Goal: Task Accomplishment & Management: Manage account settings

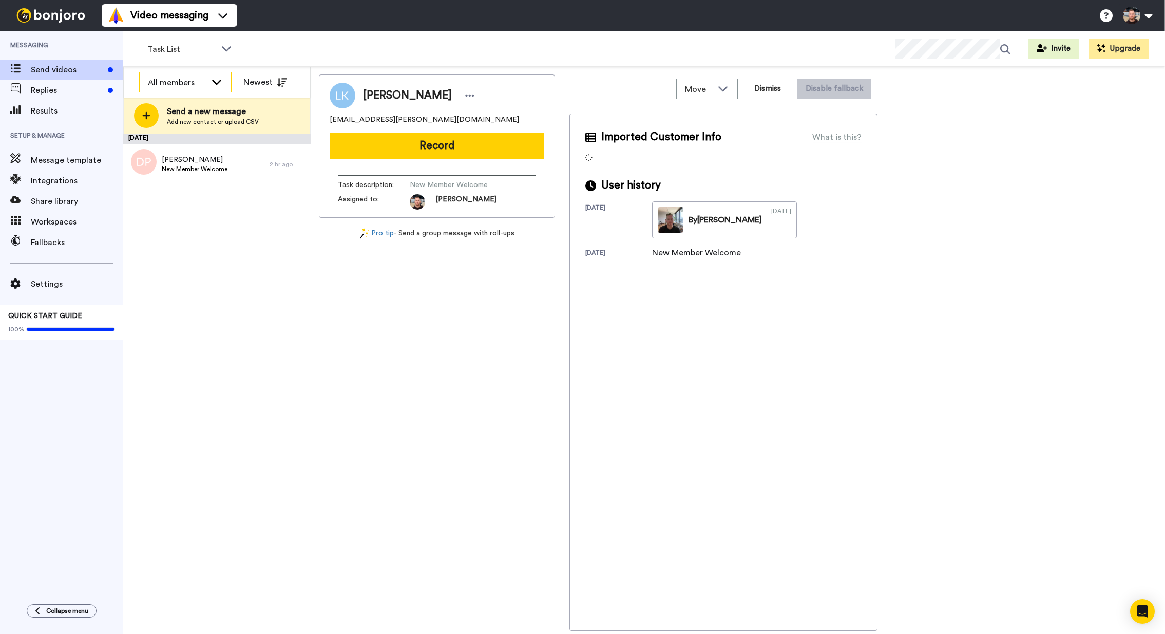
click at [210, 78] on icon at bounding box center [216, 81] width 12 height 10
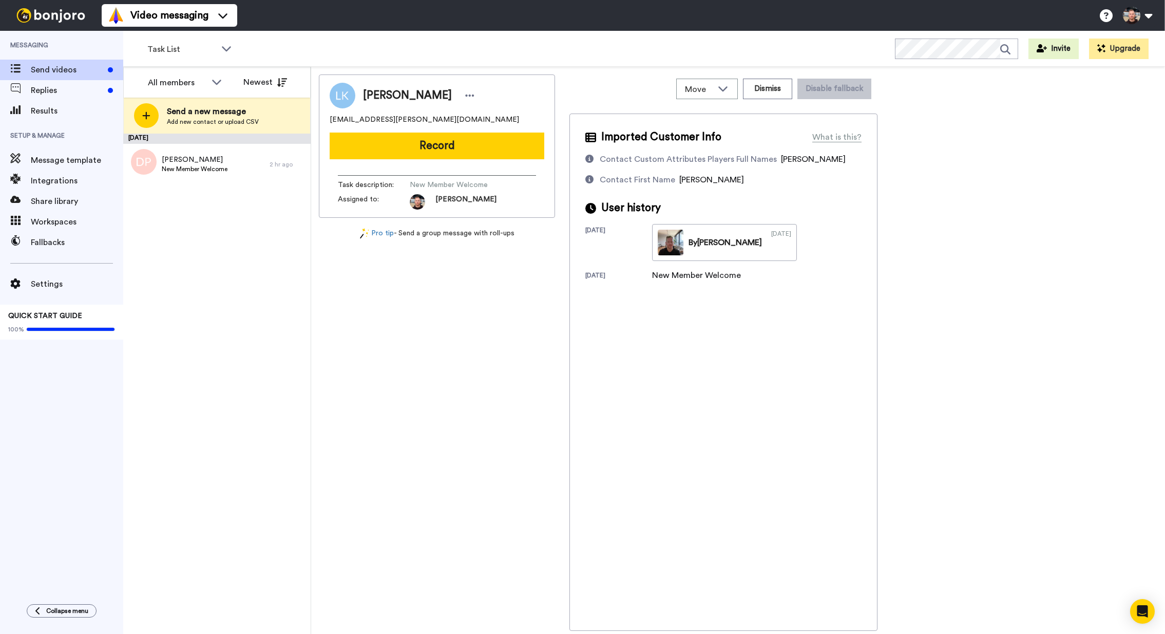
click at [212, 215] on div "[DATE] [PERSON_NAME] New Member Welcome 2 hr ago" at bounding box center [216, 383] width 187 height 500
click at [214, 60] on div "Task List WORKSPACES View all All Default Task List + Add a new workspace Invit…" at bounding box center [644, 49] width 1042 height 36
click at [203, 82] on div "All members" at bounding box center [177, 82] width 59 height 12
click at [182, 122] on span "[PERSON_NAME]" at bounding box center [175, 121] width 73 height 10
click at [181, 82] on div "[PERSON_NAME]" at bounding box center [177, 82] width 59 height 12
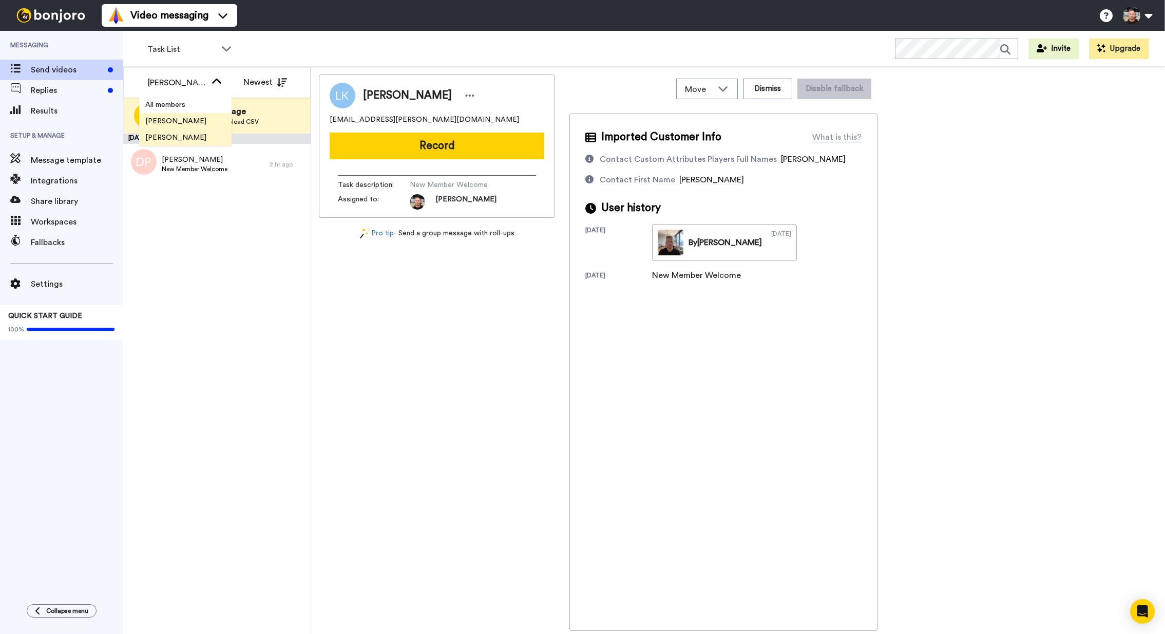
click at [187, 136] on li "[PERSON_NAME]" at bounding box center [185, 137] width 92 height 16
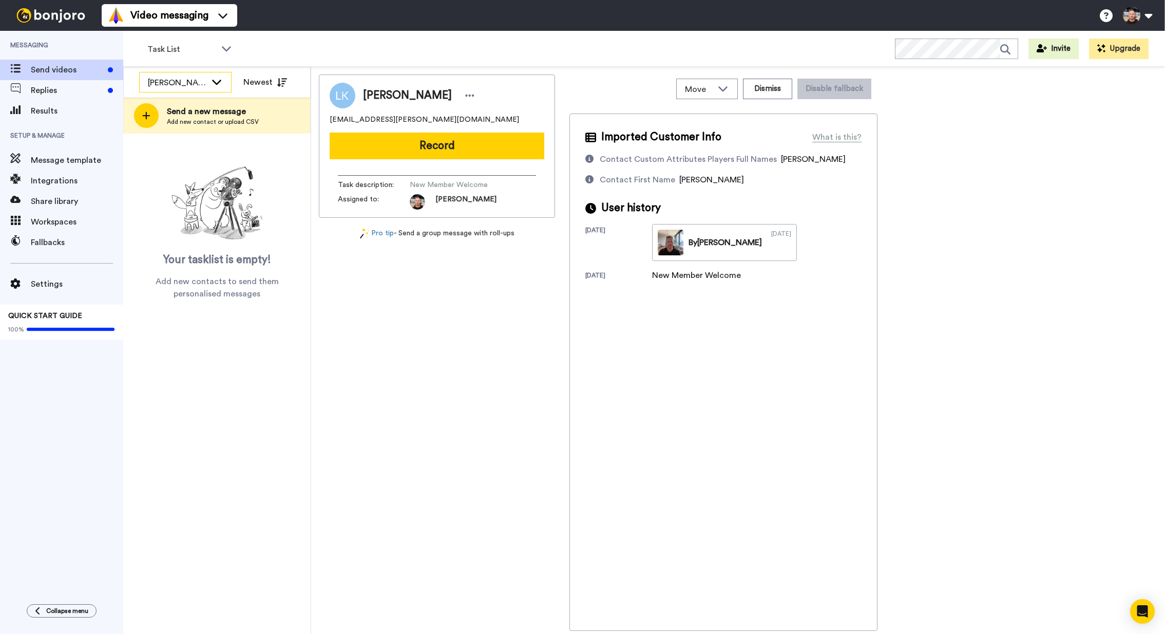
click at [176, 73] on div "[PERSON_NAME]" at bounding box center [185, 82] width 91 height 21
click at [188, 122] on span "[PERSON_NAME]" at bounding box center [175, 121] width 73 height 10
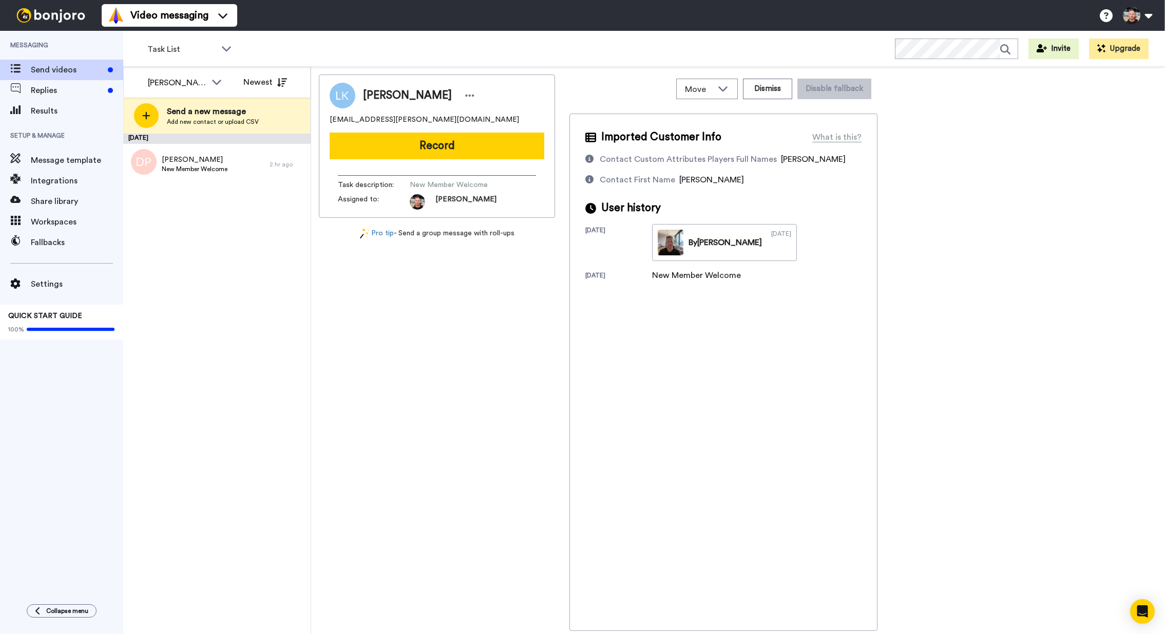
click at [217, 206] on div "[DATE] [PERSON_NAME] New Member Welcome 2 hr ago" at bounding box center [216, 383] width 187 height 500
click at [206, 270] on div "[DATE] [PERSON_NAME] New Member Welcome 2 hr ago" at bounding box center [216, 383] width 187 height 500
click at [236, 263] on div "[DATE] [PERSON_NAME] New Member Welcome 2 hr ago" at bounding box center [216, 383] width 187 height 500
click at [237, 261] on div "[DATE] [PERSON_NAME] New Member Welcome 2 hr ago" at bounding box center [216, 383] width 187 height 500
click at [995, 183] on div "[PERSON_NAME] [EMAIL_ADDRESS][PERSON_NAME][DOMAIN_NAME] Record Task description…" at bounding box center [738, 352] width 838 height 556
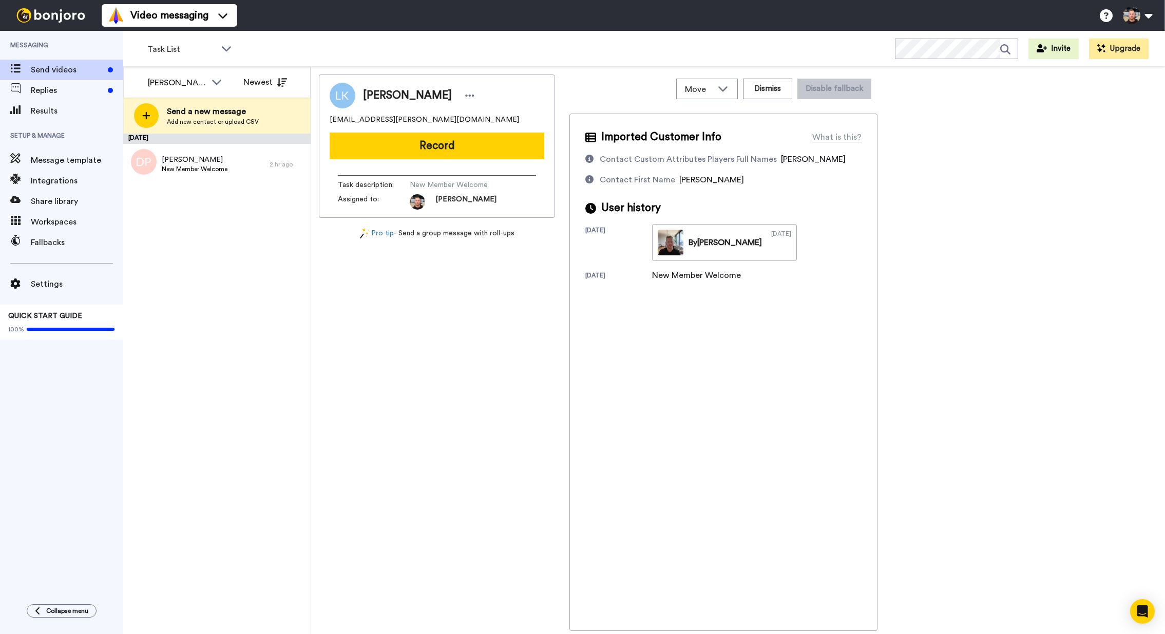
click at [615, 47] on div "Task List WORKSPACES View all All Default Task List + Add a new workspace Invit…" at bounding box center [644, 49] width 1042 height 36
click at [993, 103] on div "[PERSON_NAME] [EMAIL_ADDRESS][PERSON_NAME][DOMAIN_NAME] Record Task description…" at bounding box center [738, 352] width 838 height 556
drag, startPoint x: 957, startPoint y: 134, endPoint x: 968, endPoint y: 123, distance: 16.0
click at [957, 134] on div "[PERSON_NAME] [EMAIL_ADDRESS][PERSON_NAME][DOMAIN_NAME] Record Task description…" at bounding box center [738, 352] width 838 height 556
click at [959, 123] on div "[PERSON_NAME] [EMAIL_ADDRESS][PERSON_NAME][DOMAIN_NAME] Record Task description…" at bounding box center [738, 352] width 838 height 556
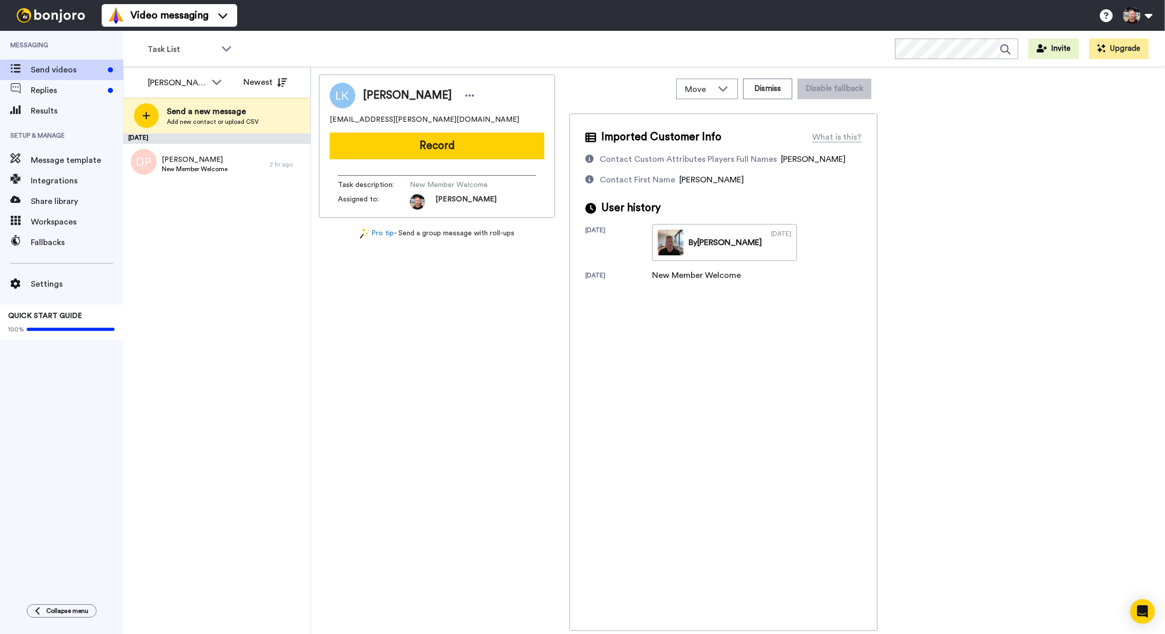
click at [961, 114] on div "[PERSON_NAME] [EMAIL_ADDRESS][PERSON_NAME][DOMAIN_NAME] Record Task description…" at bounding box center [738, 352] width 838 height 556
click at [954, 114] on div "[PERSON_NAME] [EMAIL_ADDRESS][PERSON_NAME][DOMAIN_NAME] Record Task description…" at bounding box center [738, 352] width 838 height 556
click at [952, 115] on div "[PERSON_NAME] [EMAIL_ADDRESS][PERSON_NAME][DOMAIN_NAME] Record Task description…" at bounding box center [738, 352] width 838 height 556
click at [644, 185] on div "Contact First Name" at bounding box center [637, 180] width 75 height 12
click at [665, 178] on div "Contact First Name" at bounding box center [637, 180] width 75 height 12
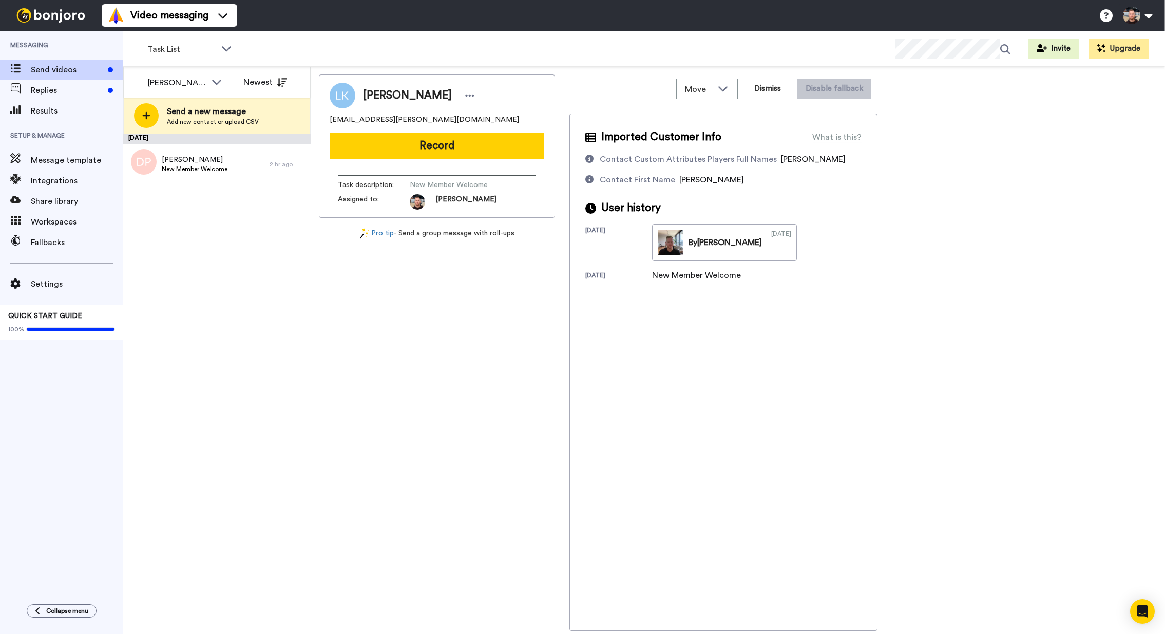
click at [680, 179] on span "[PERSON_NAME]" at bounding box center [711, 180] width 65 height 8
click at [673, 160] on div "Contact Custom Attributes Players Full Names" at bounding box center [688, 159] width 177 height 12
click at [677, 166] on div "Contact Custom Attributes Players Full Names [PERSON_NAME] Contact First Name […" at bounding box center [723, 169] width 276 height 33
click at [669, 181] on div "Contact First Name" at bounding box center [637, 180] width 75 height 12
click at [34, 188] on div "Integrations" at bounding box center [61, 180] width 123 height 21
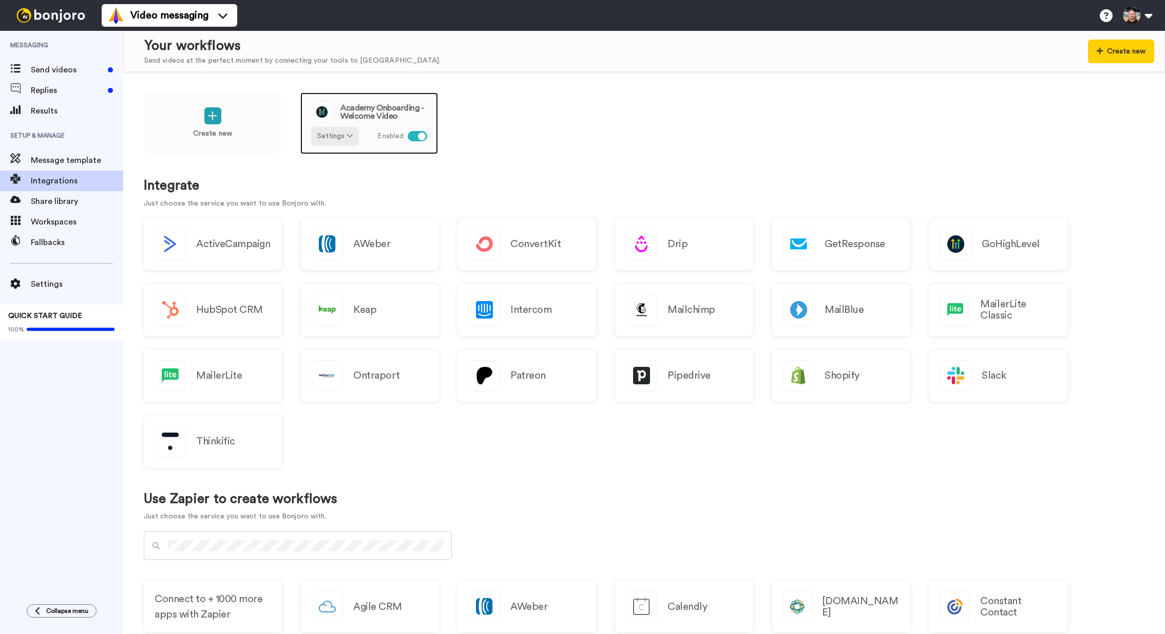
click at [332, 106] on div at bounding box center [322, 112] width 22 height 22
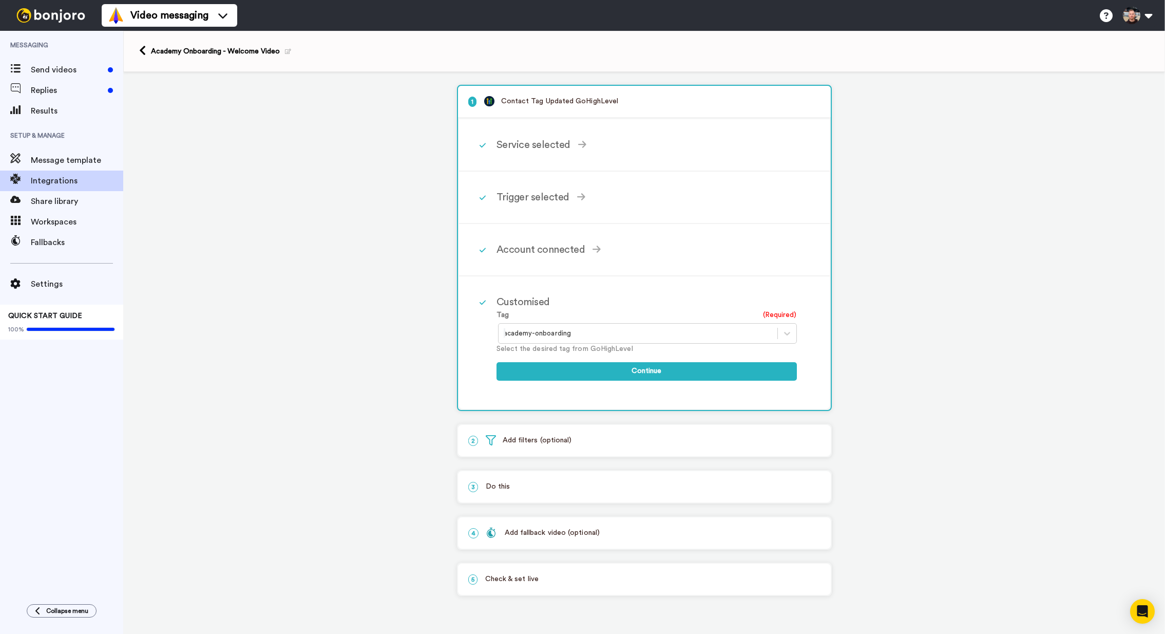
click at [530, 495] on div "3 Do this" at bounding box center [644, 486] width 373 height 31
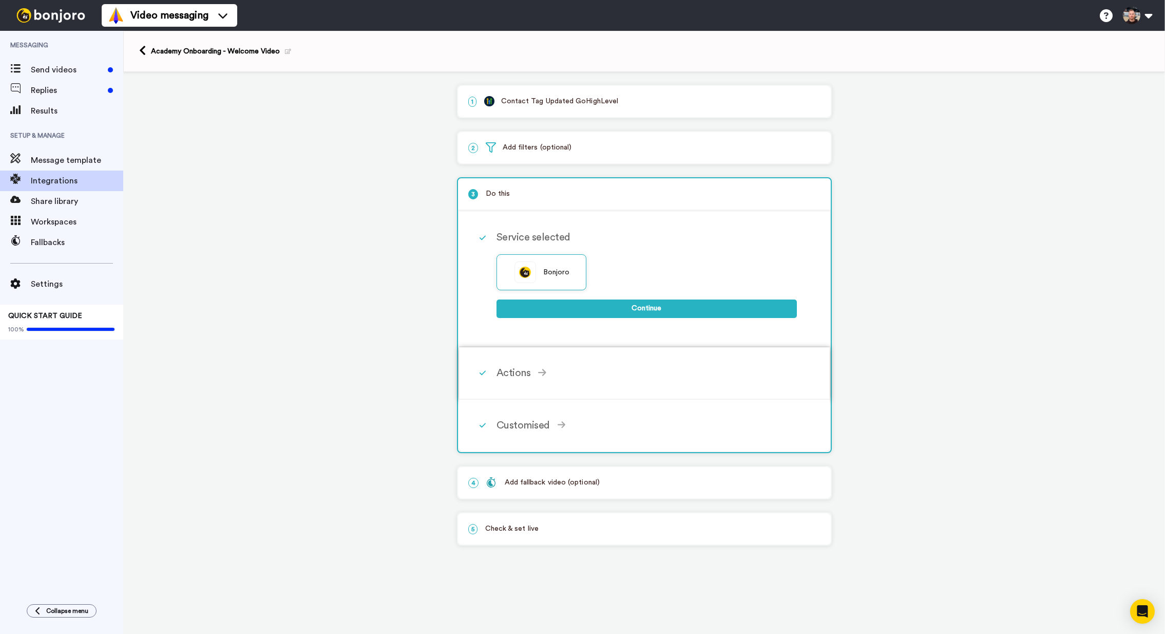
click at [511, 385] on div "Actions Create [PERSON_NAME] Add contacts to your Bonjoro tasklist for you to r…" at bounding box center [657, 372] width 323 height 31
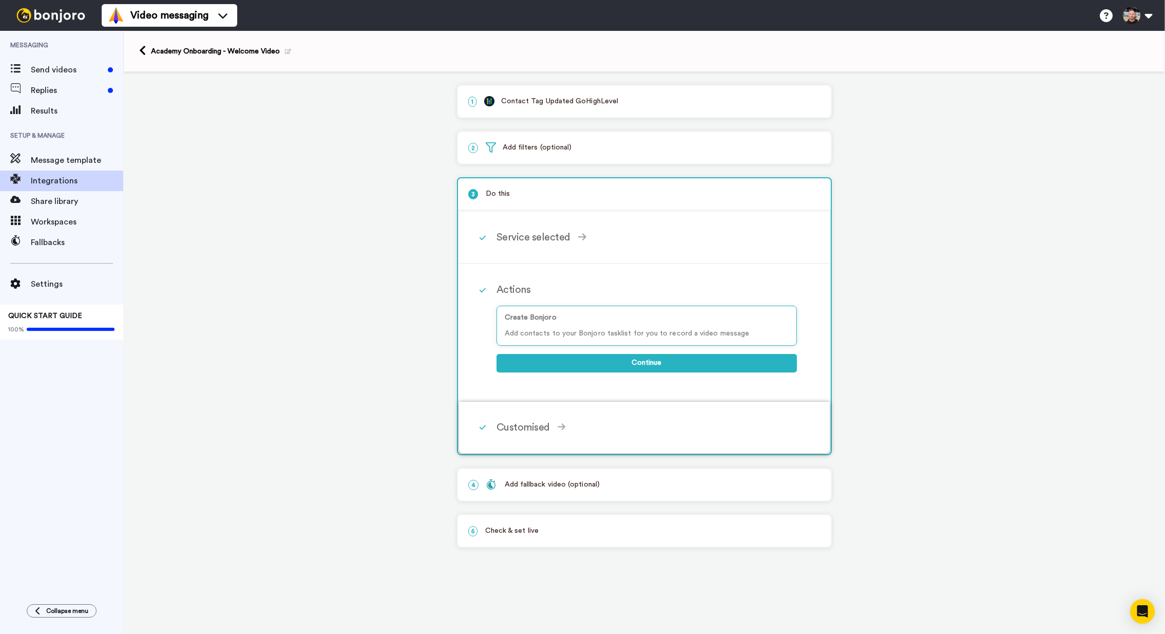
click at [534, 429] on div "Customised" at bounding box center [646, 426] width 300 height 15
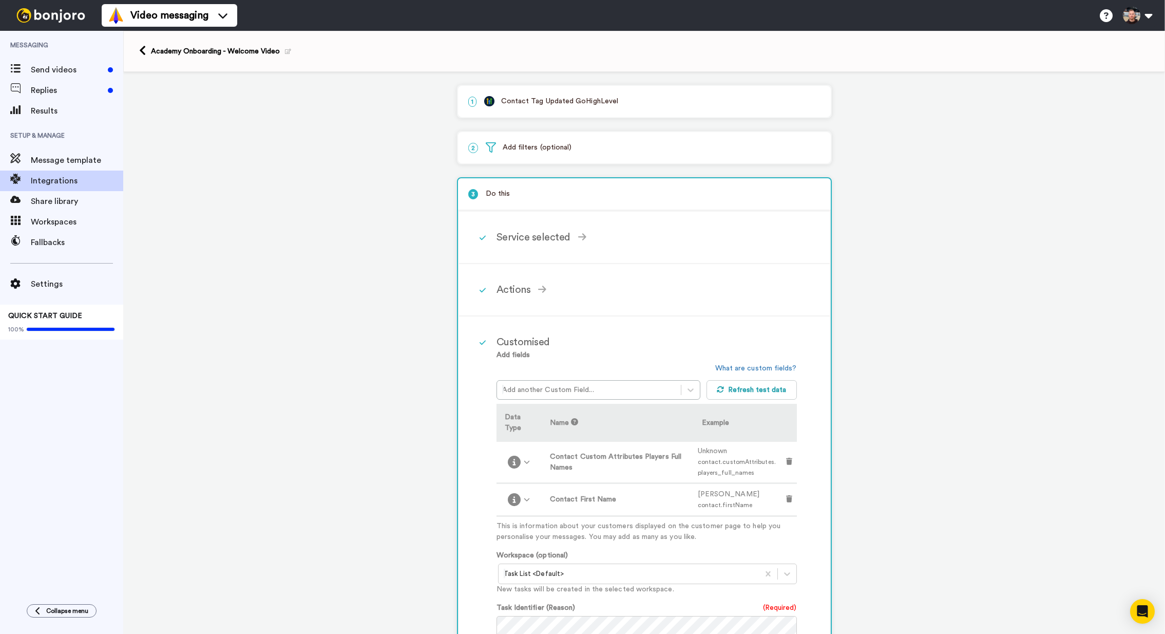
scroll to position [156, 0]
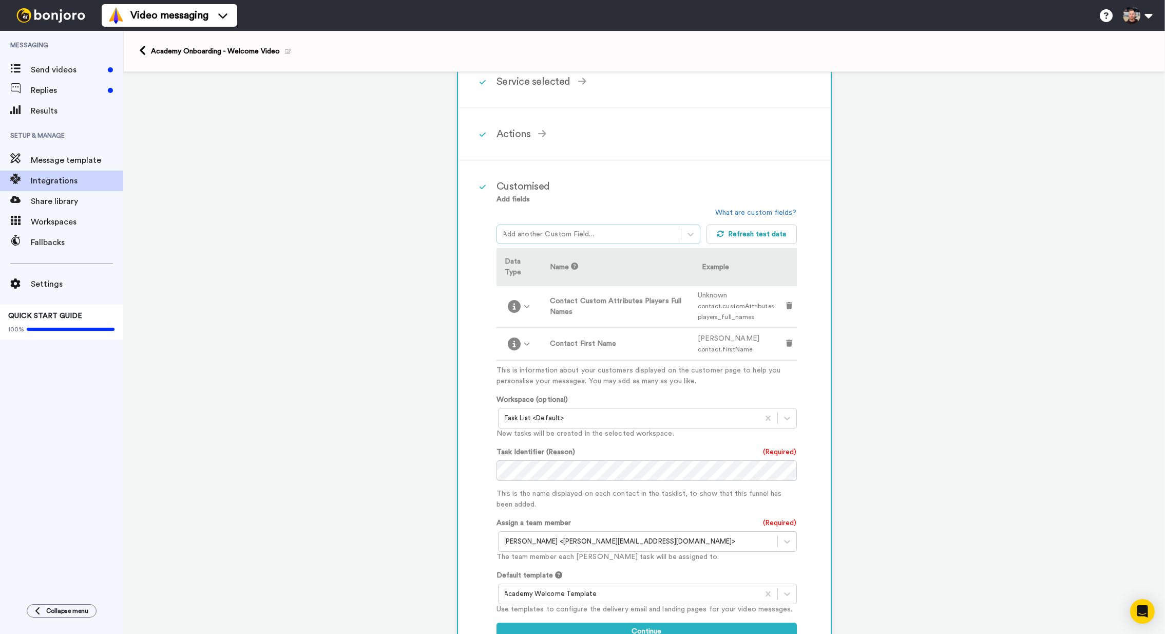
click at [542, 233] on div at bounding box center [589, 234] width 174 height 12
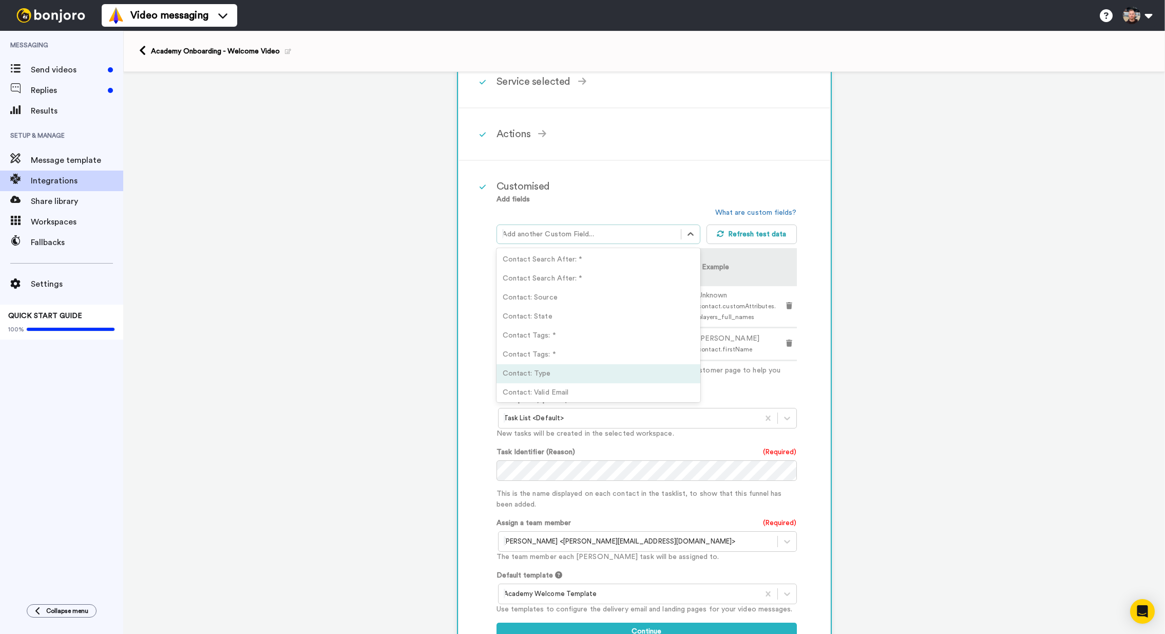
scroll to position [564, 0]
click at [864, 250] on div "1 Contact Tag Updated GoHighLevel Service selected ActiveCampaign AWeber Bonjor…" at bounding box center [644, 352] width 1042 height 873
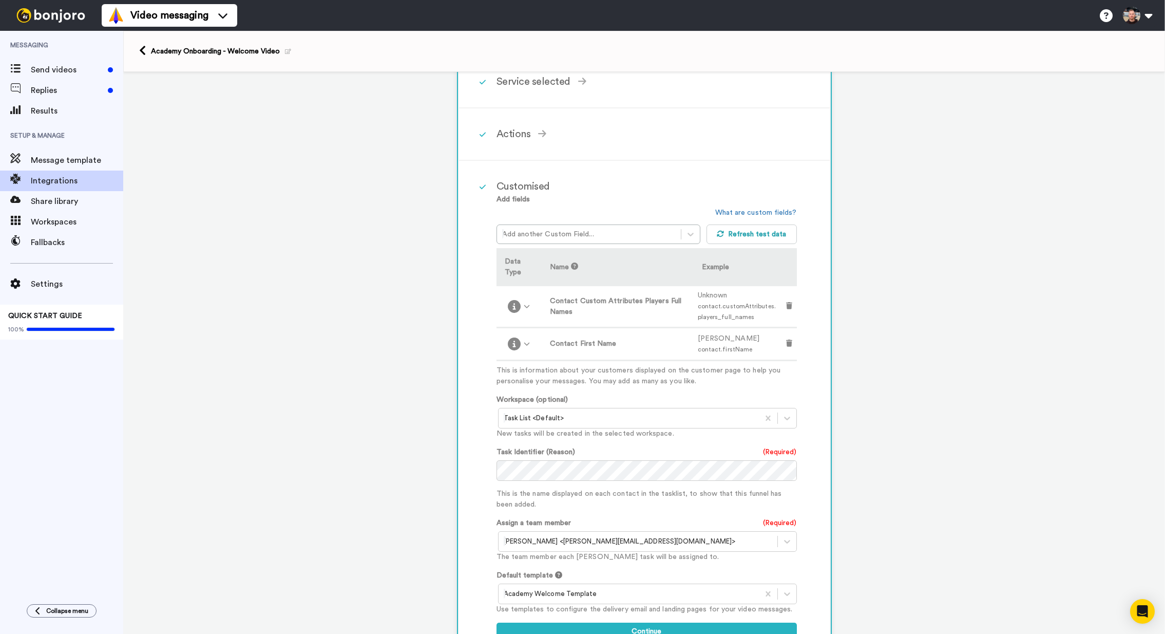
click at [957, 235] on div "1 Contact Tag Updated GoHighLevel Service selected ActiveCampaign AWeber Bonjor…" at bounding box center [644, 352] width 1042 height 873
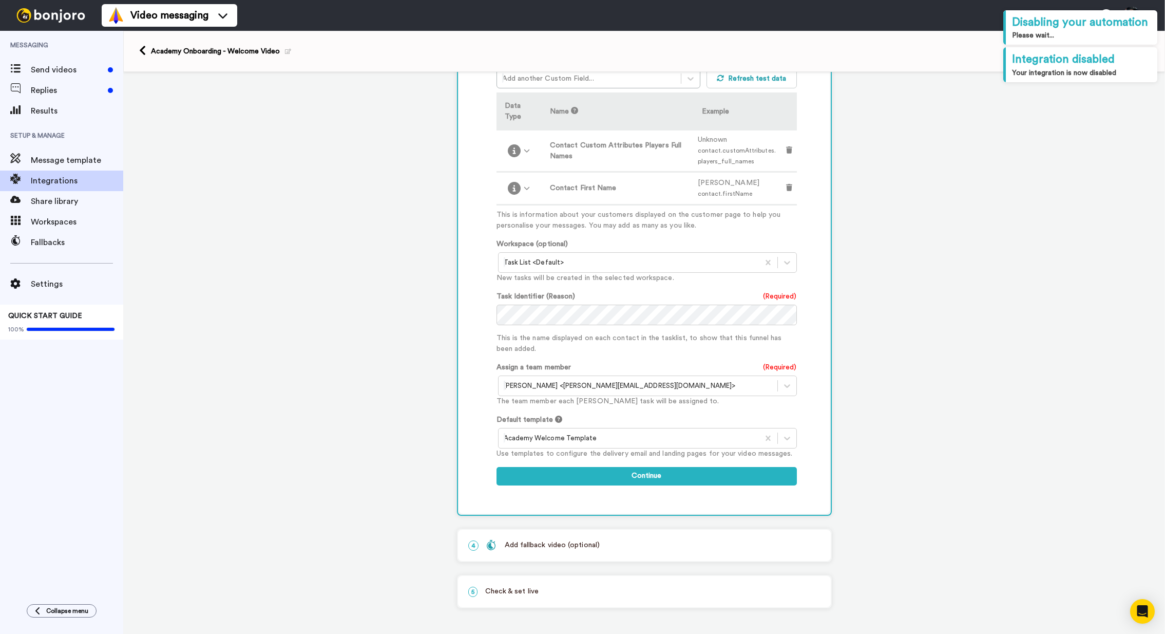
click at [970, 280] on div "1 Contact Tag Updated GoHighLevel Service selected ActiveCampaign AWeber Bonjor…" at bounding box center [644, 197] width 1042 height 873
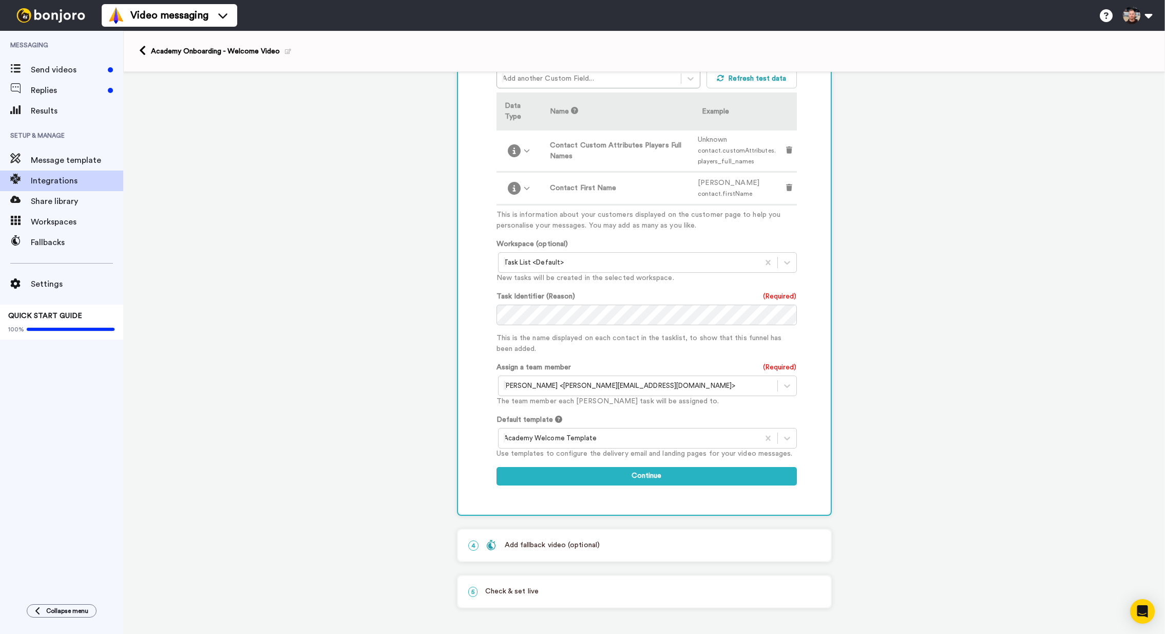
click at [764, 390] on div at bounding box center [638, 385] width 269 height 12
click at [665, 478] on button "Continue" at bounding box center [646, 476] width 300 height 18
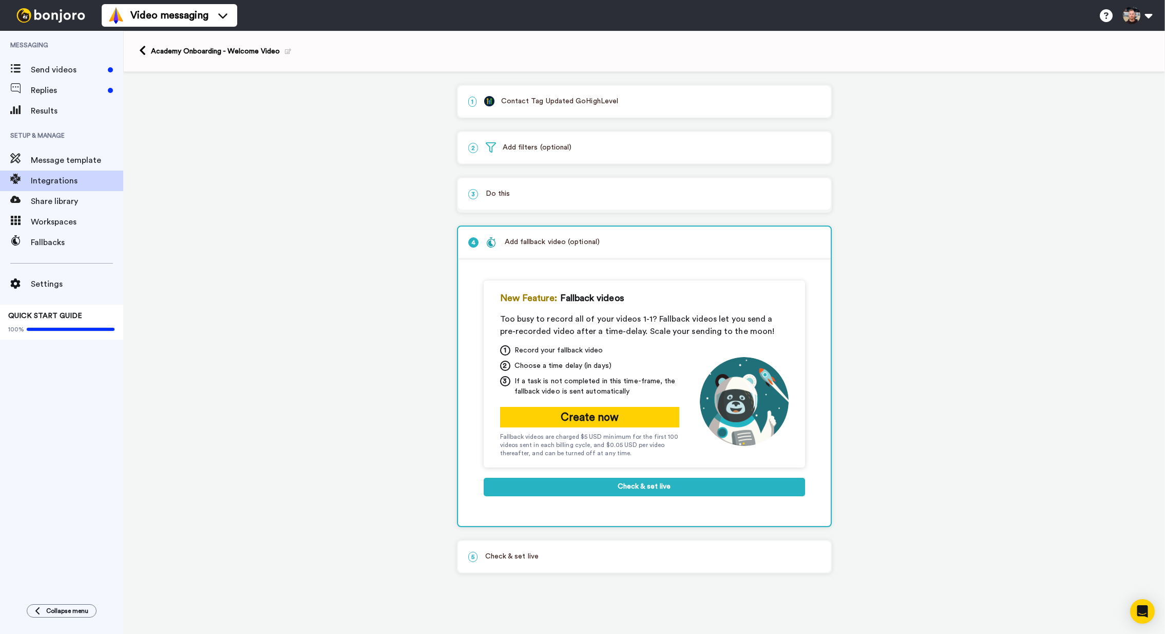
scroll to position [0, 0]
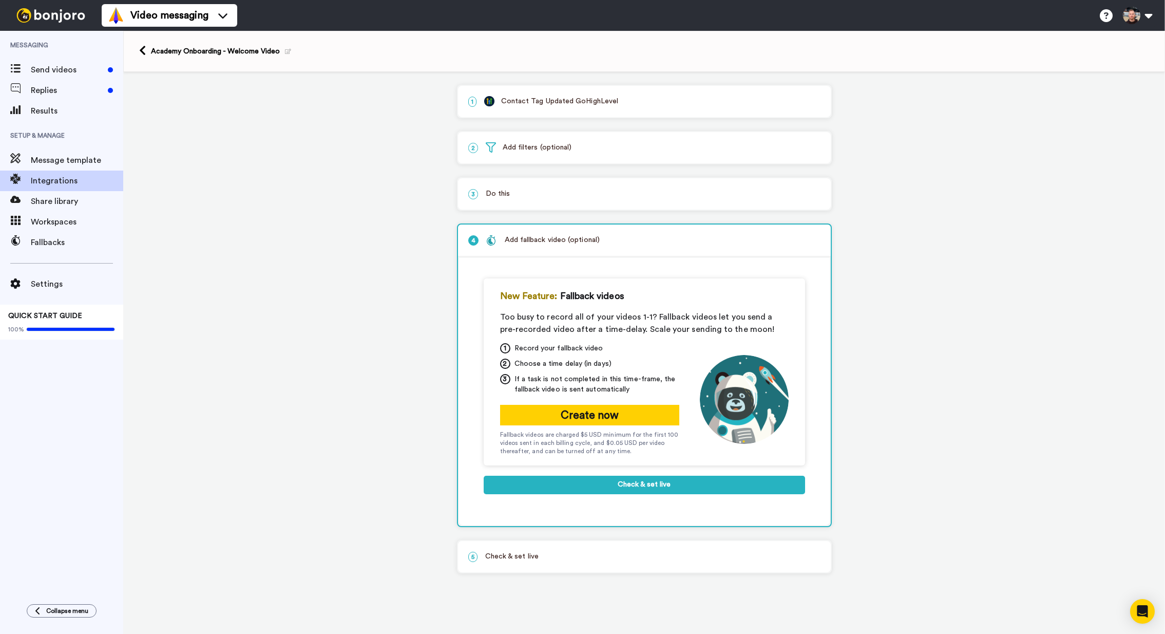
click at [525, 202] on div "3 Do this" at bounding box center [644, 193] width 373 height 31
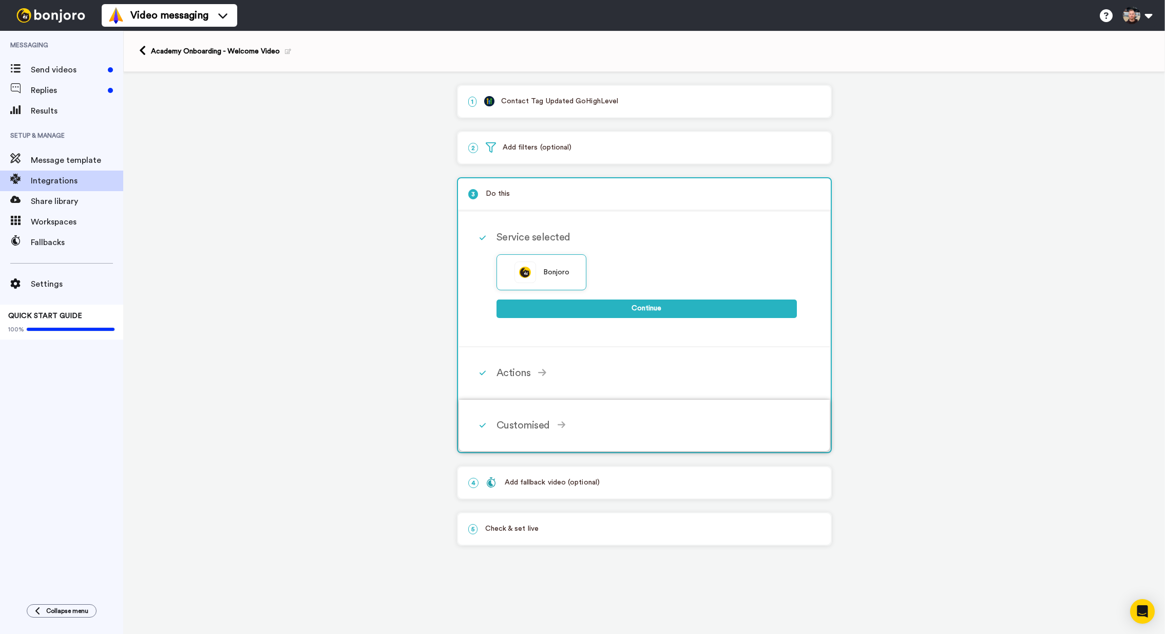
click at [526, 432] on div "Customised" at bounding box center [646, 424] width 300 height 15
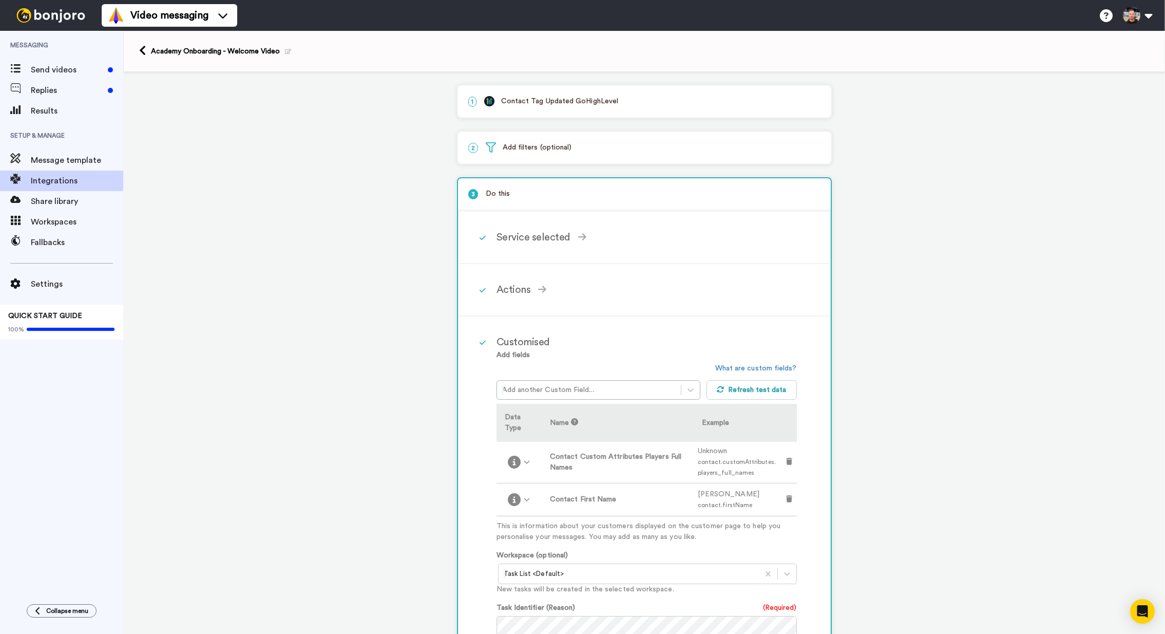
scroll to position [198, 0]
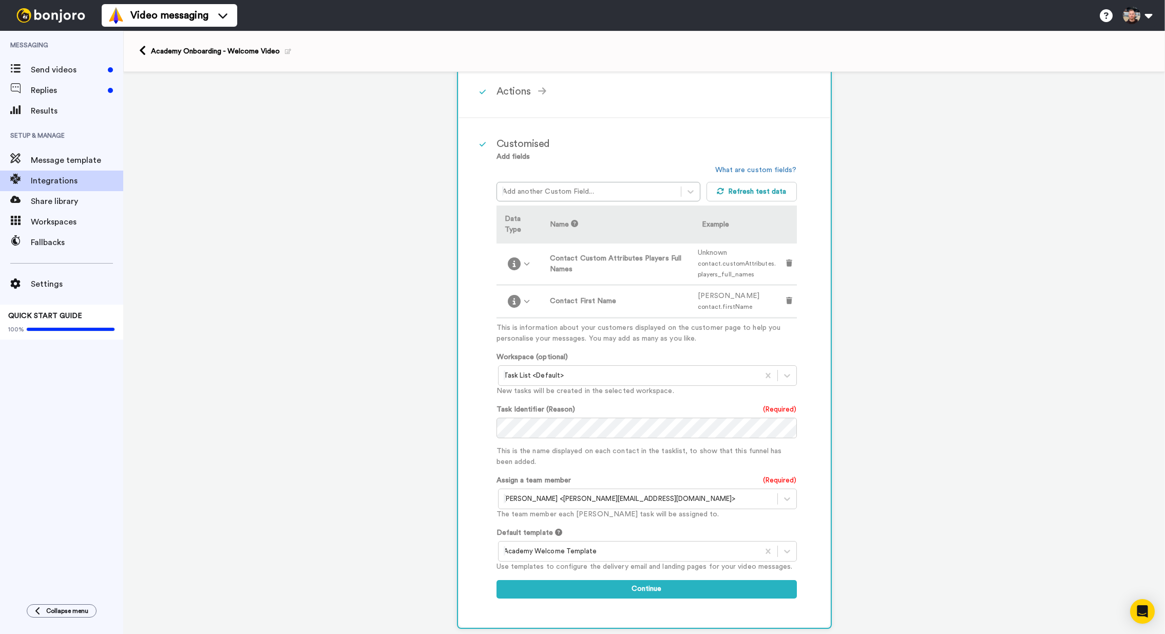
click at [539, 382] on div "Task List <Default>" at bounding box center [629, 375] width 260 height 16
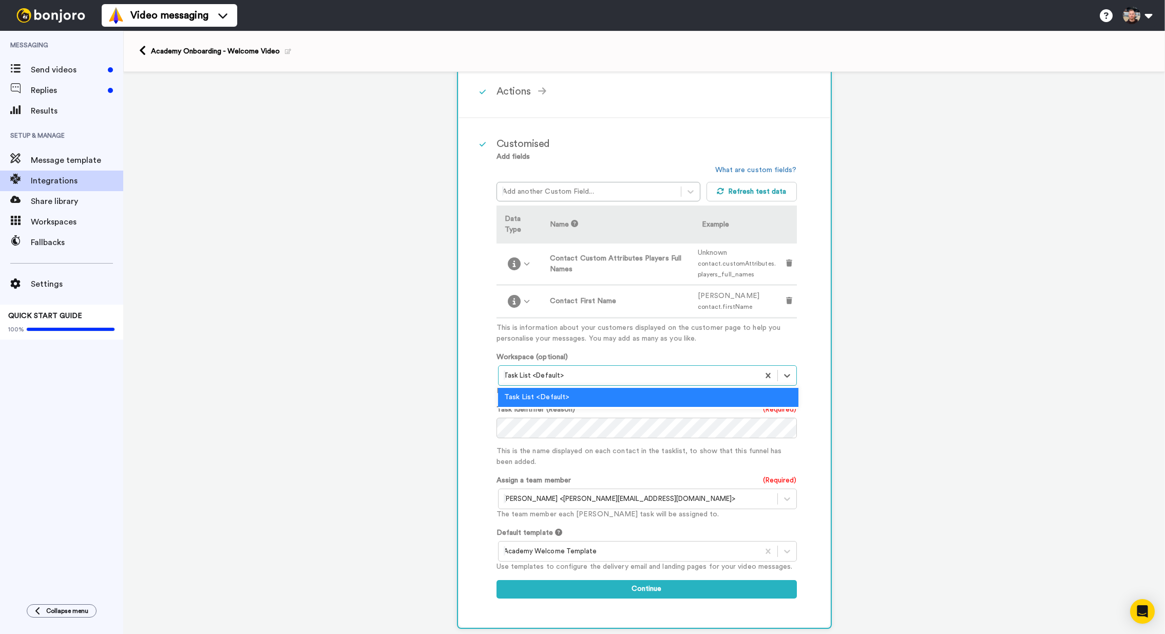
click at [844, 371] on div "1 Contact Tag Updated GoHighLevel Service selected ActiveCampaign AWeber Bonjor…" at bounding box center [644, 310] width 1042 height 873
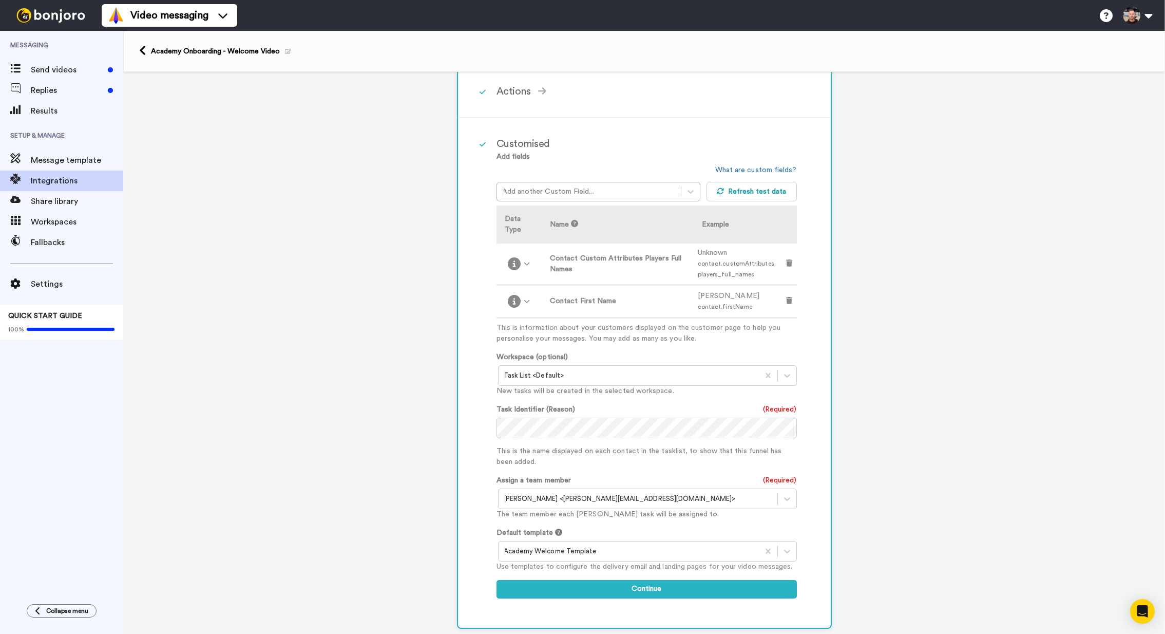
click at [909, 362] on div "1 Contact Tag Updated GoHighLevel Service selected ActiveCampaign AWeber Bonjor…" at bounding box center [644, 310] width 1042 height 873
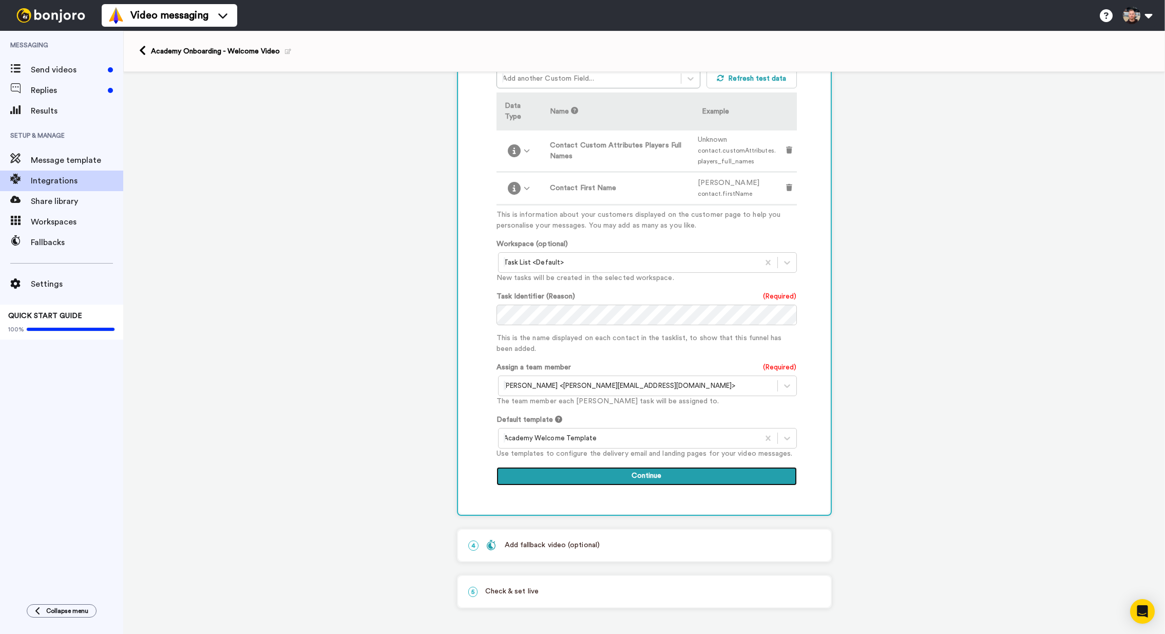
click at [649, 477] on button "Continue" at bounding box center [646, 476] width 300 height 18
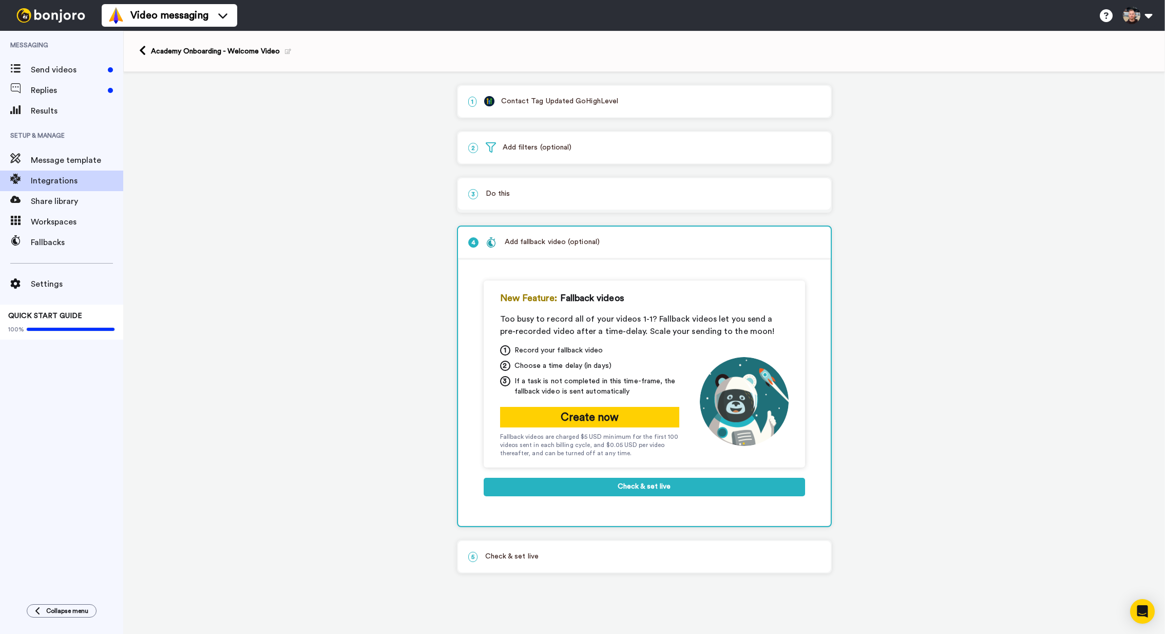
scroll to position [0, 0]
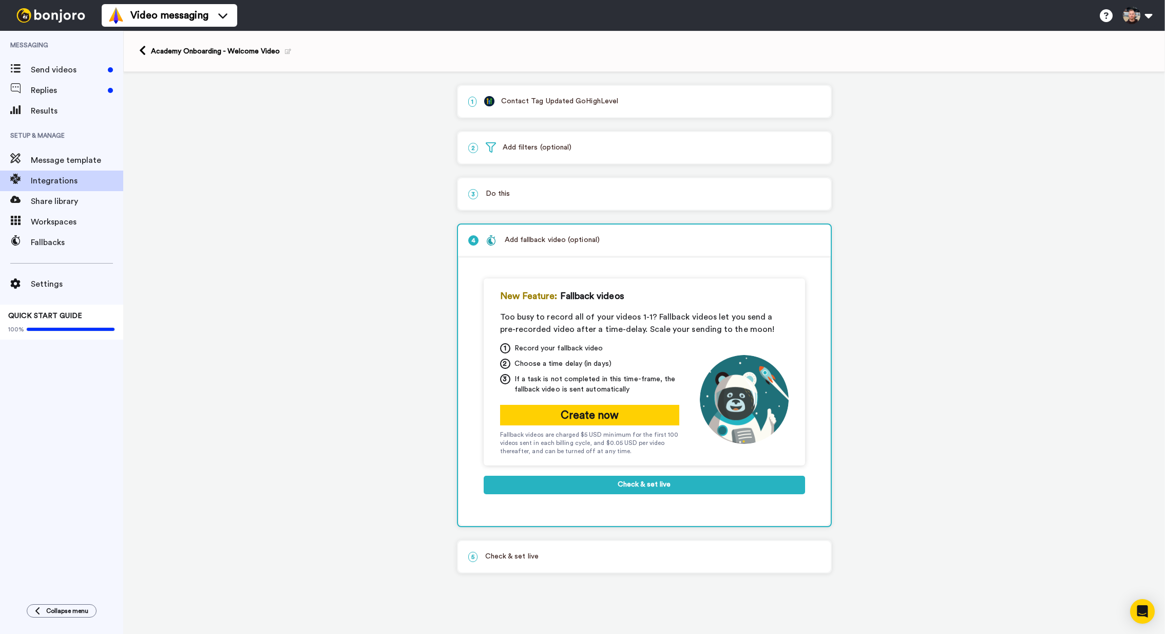
click at [676, 500] on div "New Feature: Fallback videos Too busy to record all of your videos 1-1? Fallbac…" at bounding box center [644, 391] width 321 height 226
click at [679, 490] on button "Check & set live" at bounding box center [644, 484] width 321 height 18
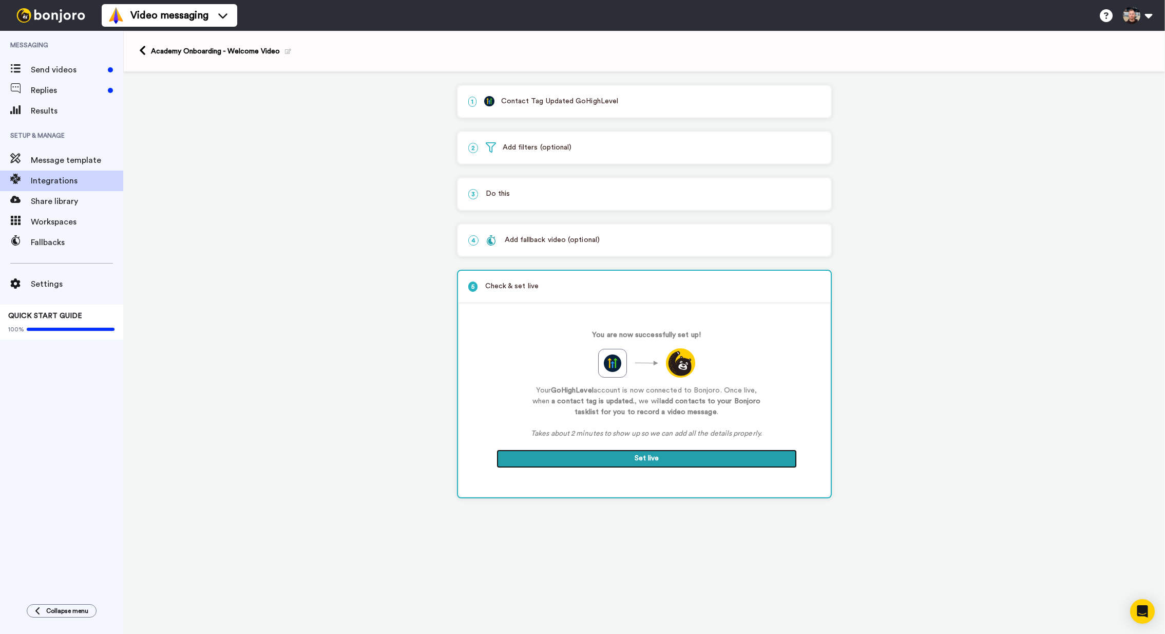
click at [681, 462] on button "Set live" at bounding box center [646, 458] width 300 height 18
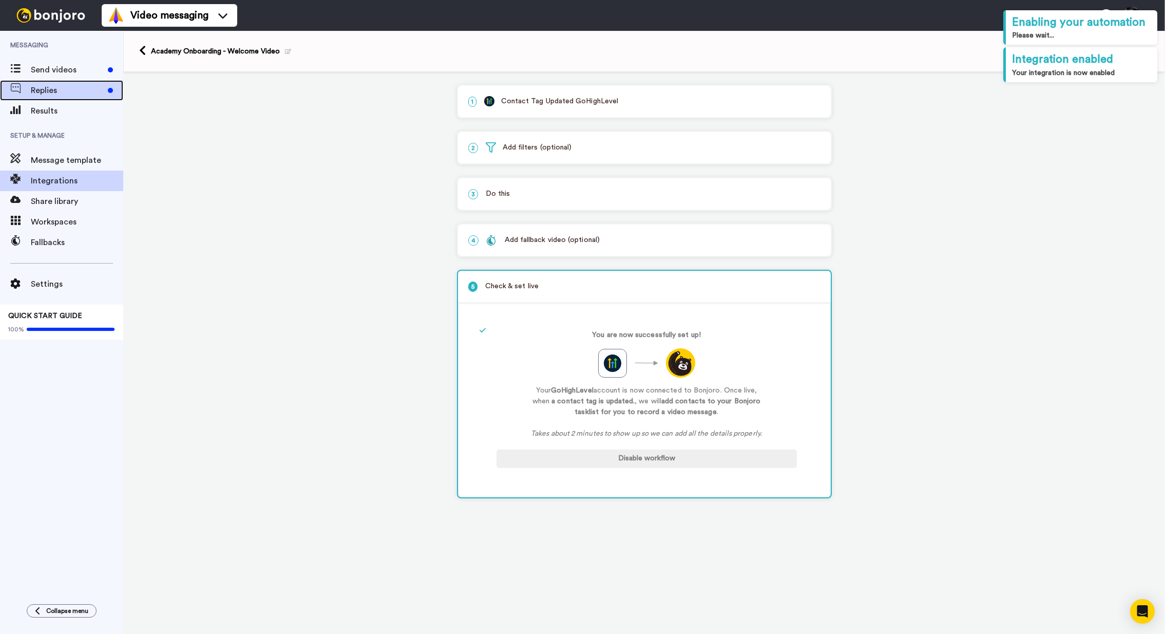
click at [85, 86] on span "Replies" at bounding box center [67, 90] width 73 height 12
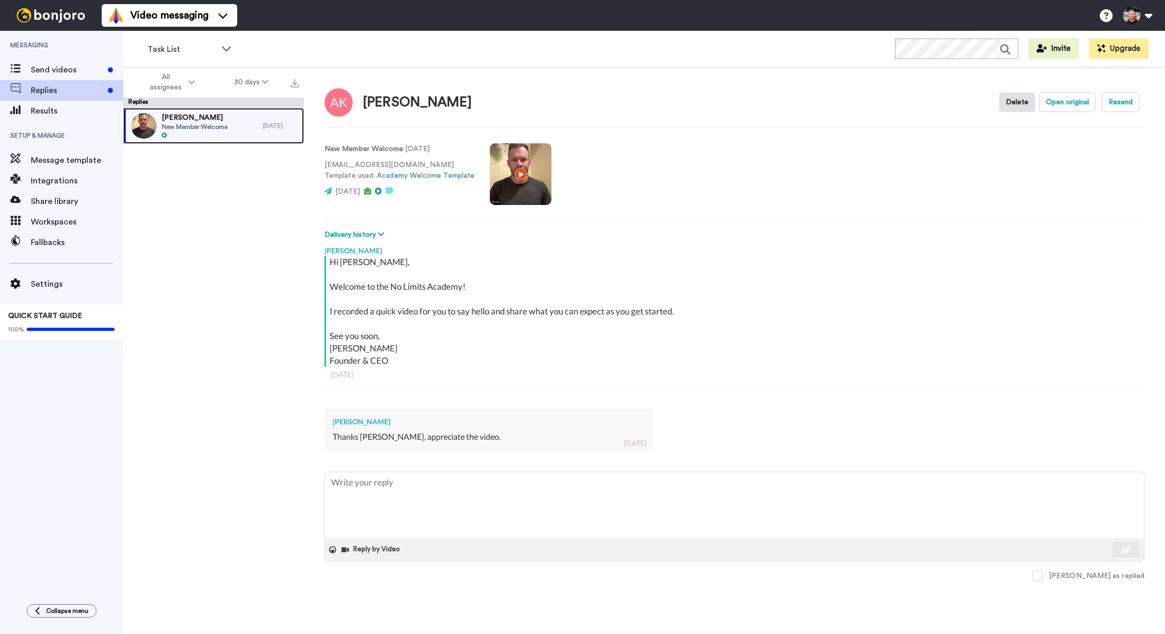
click at [219, 132] on div at bounding box center [195, 135] width 66 height 7
click at [537, 494] on textarea at bounding box center [734, 505] width 819 height 66
click at [626, 443] on div "1 day ago" at bounding box center [635, 443] width 23 height 10
click at [571, 441] on div "Thanks Pete, appreciate the video." at bounding box center [489, 437] width 312 height 12
click at [567, 489] on textarea at bounding box center [734, 505] width 819 height 66
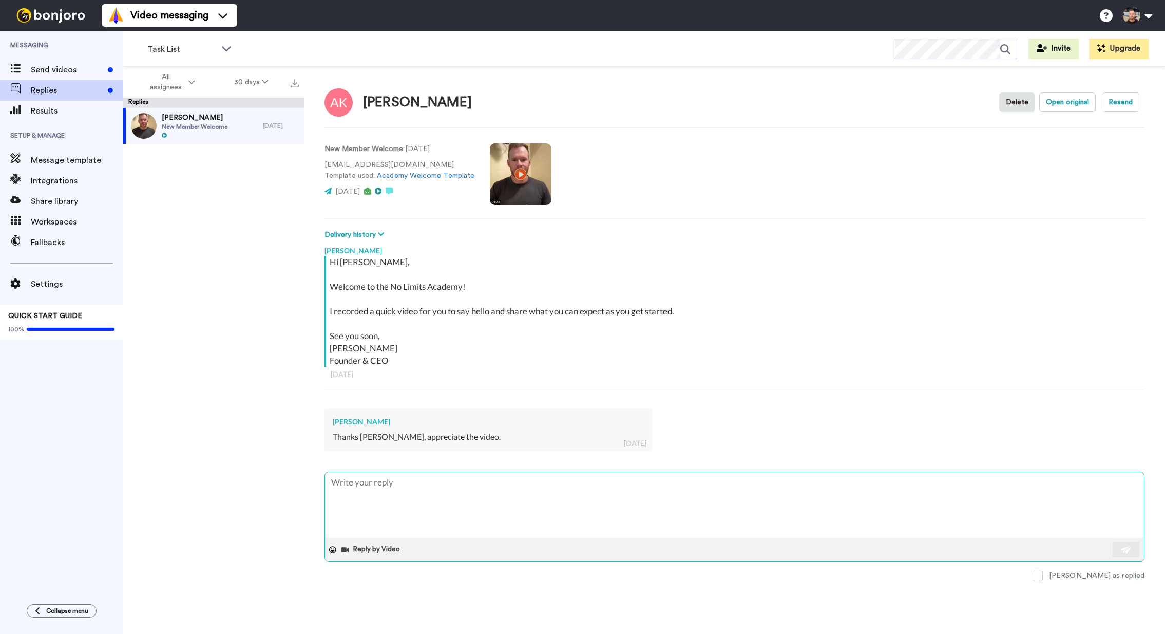
click at [528, 500] on textarea at bounding box center [734, 505] width 819 height 66
click at [240, 124] on div "Anshul Kumar New Member Welcome" at bounding box center [193, 126] width 140 height 36
click at [238, 124] on div "Anshul Kumar New Member Welcome" at bounding box center [193, 126] width 140 height 36
click at [203, 177] on div "Anshul Kumar New Member Welcome 1 day ago" at bounding box center [213, 374] width 181 height 532
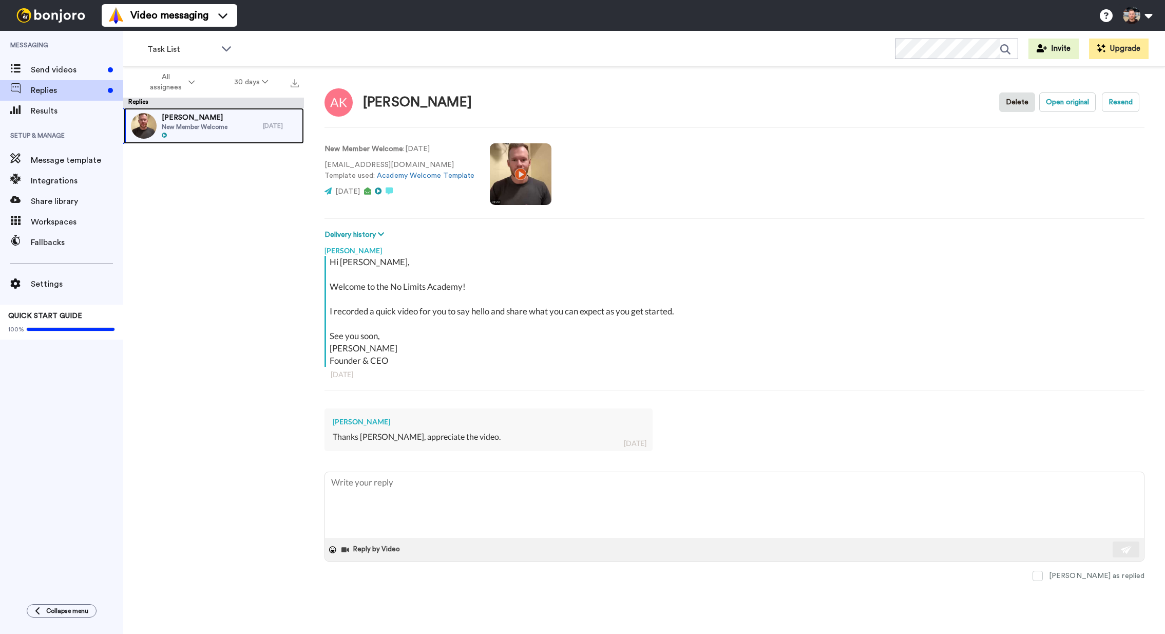
click at [189, 137] on div at bounding box center [195, 135] width 66 height 7
type textarea "x"
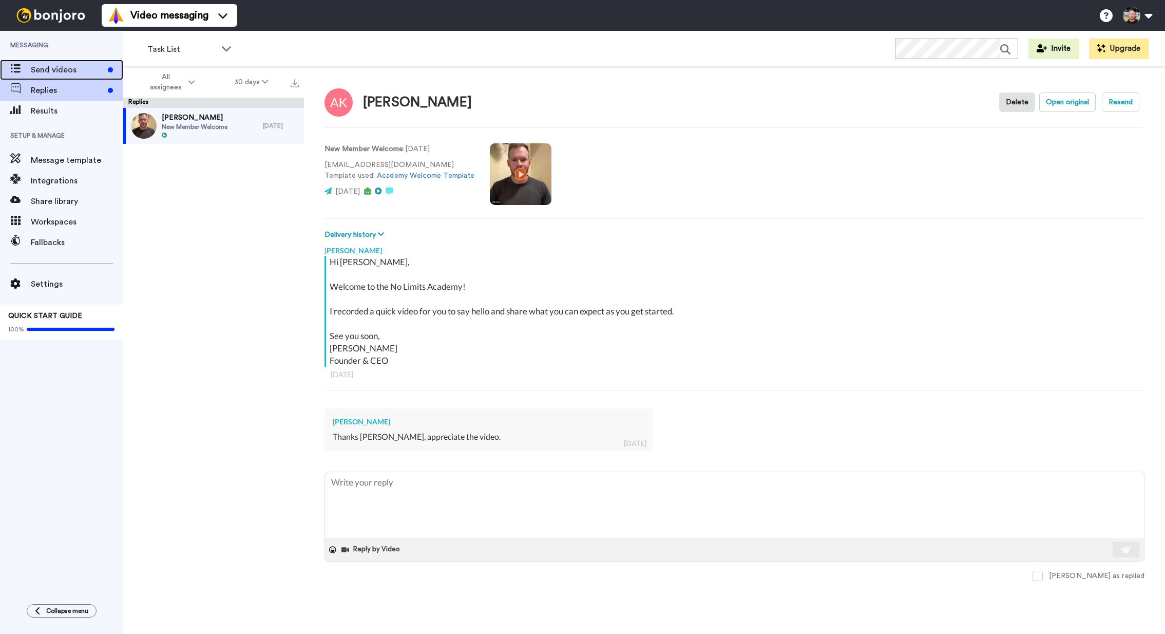
click at [89, 71] on span "Send videos" at bounding box center [67, 70] width 73 height 12
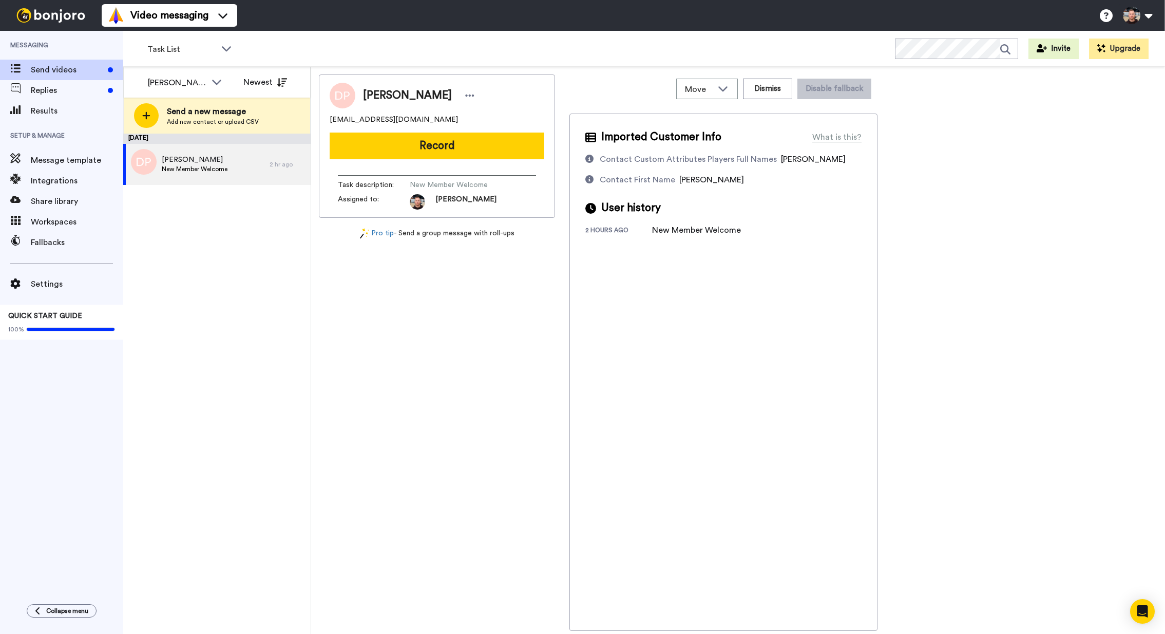
click at [712, 53] on div "Task List WORKSPACES View all All Default Task List + Add a new workspace Invit…" at bounding box center [644, 49] width 1042 height 36
click at [712, 35] on div "Task List WORKSPACES View all All Default Task List + Add a new workspace Invit…" at bounding box center [644, 49] width 1042 height 36
